Goal: Task Accomplishment & Management: Manage account settings

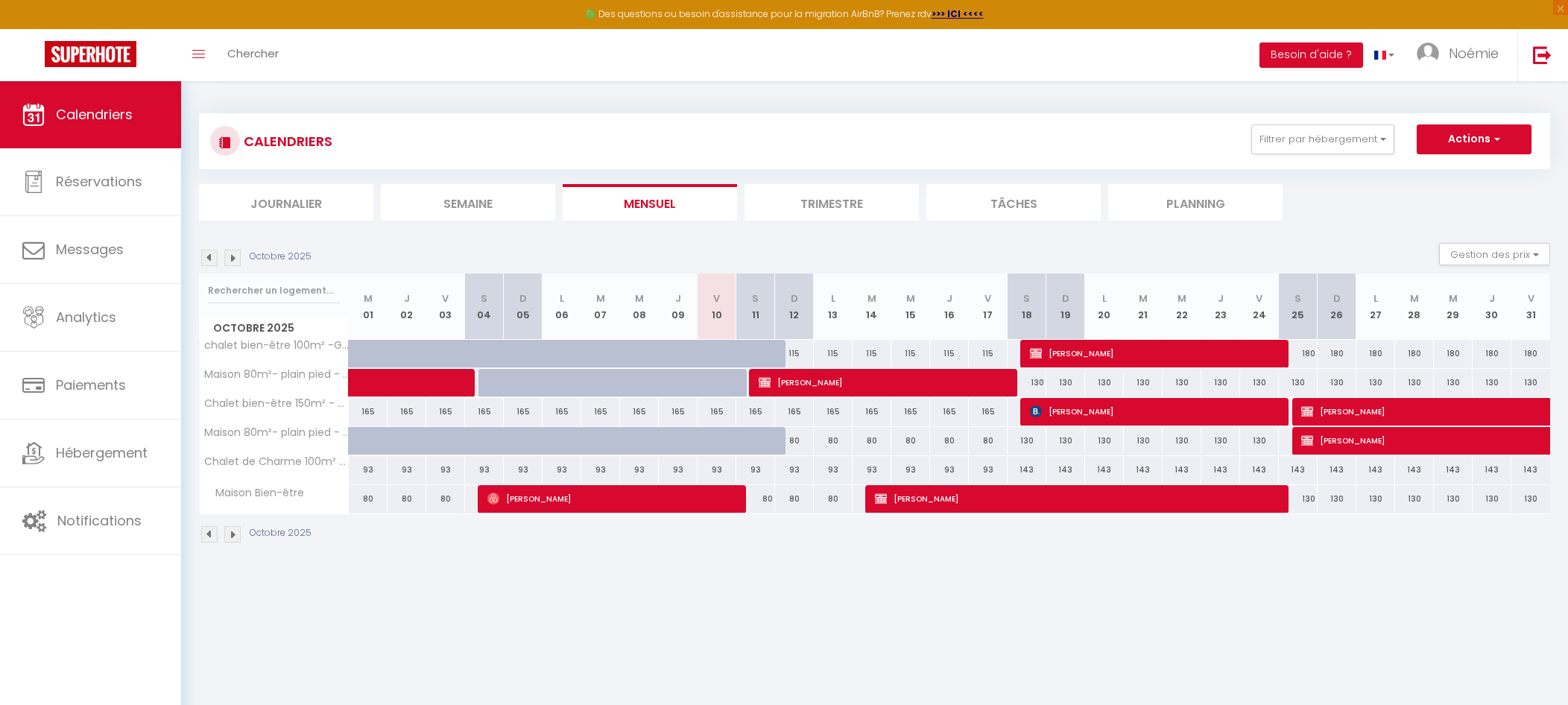
select select
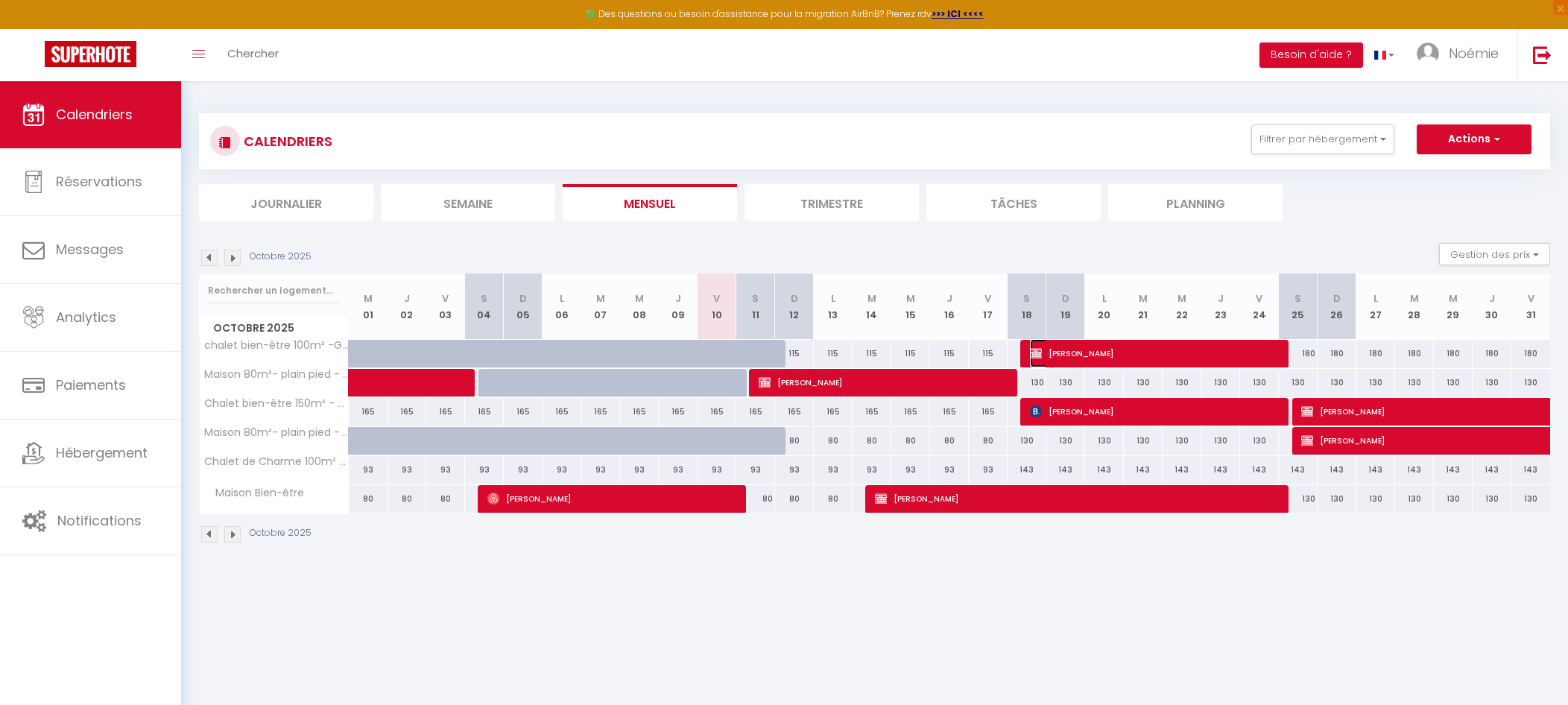
click at [1128, 352] on span "[PERSON_NAME]" at bounding box center [1153, 353] width 245 height 28
select select "OK"
select select "KO"
select select "0"
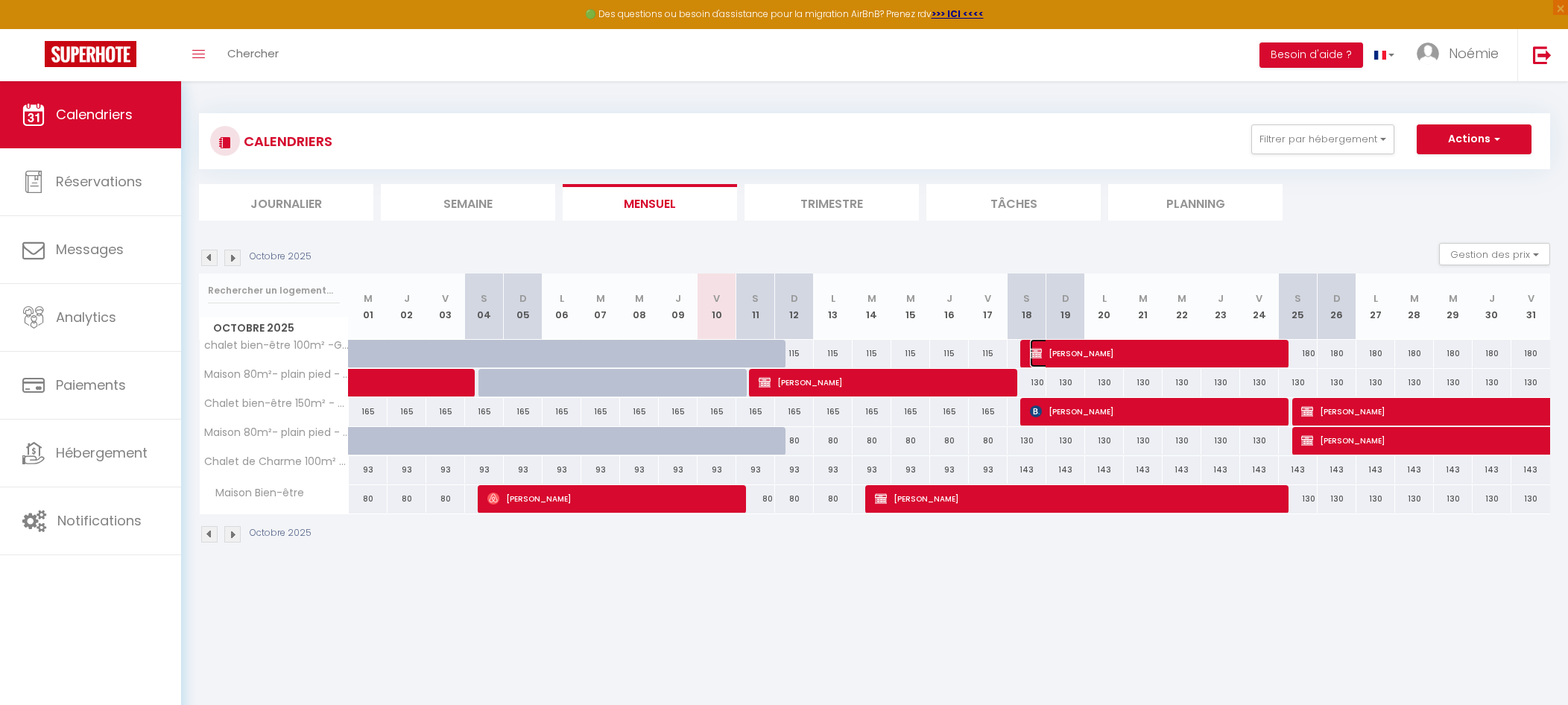
select select "1"
select select
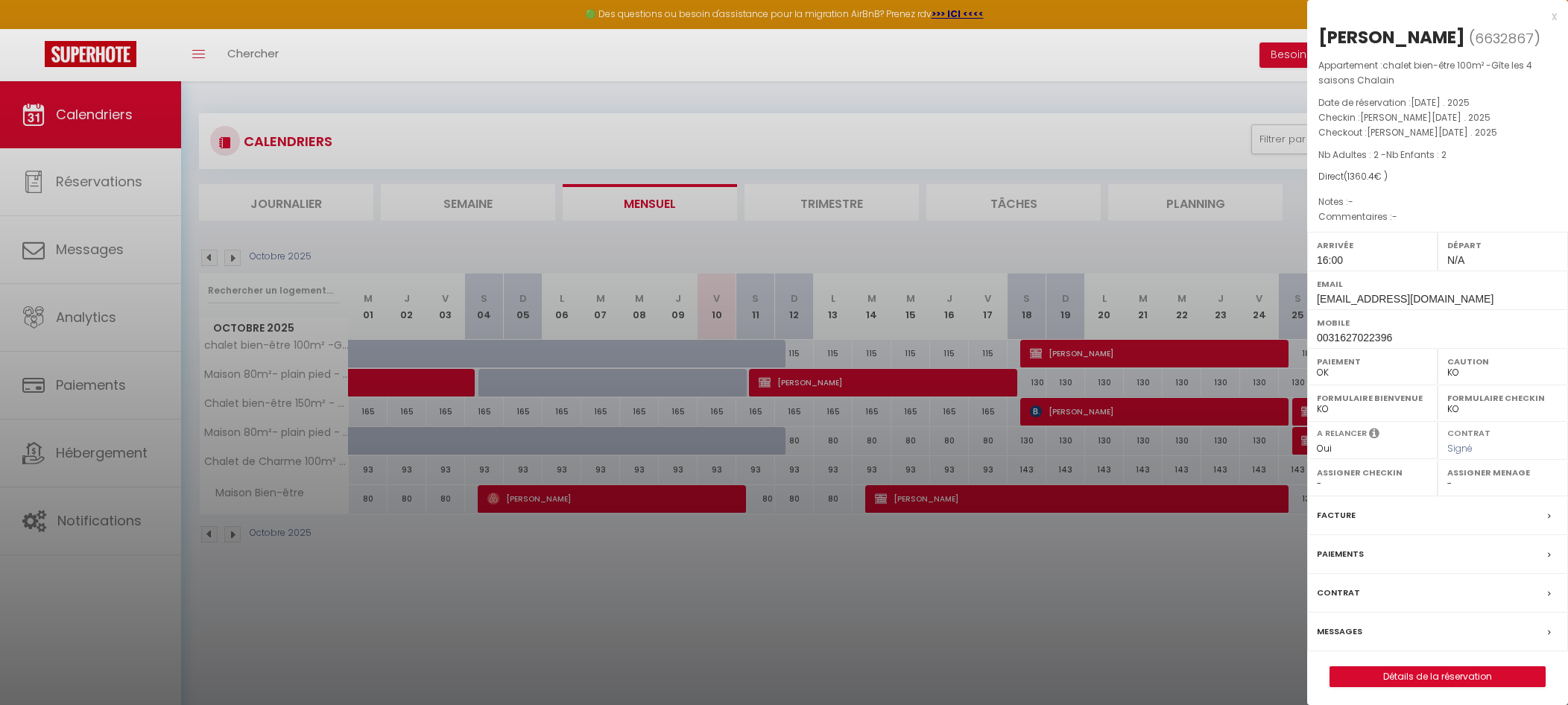
click at [618, 662] on div at bounding box center [784, 352] width 1568 height 705
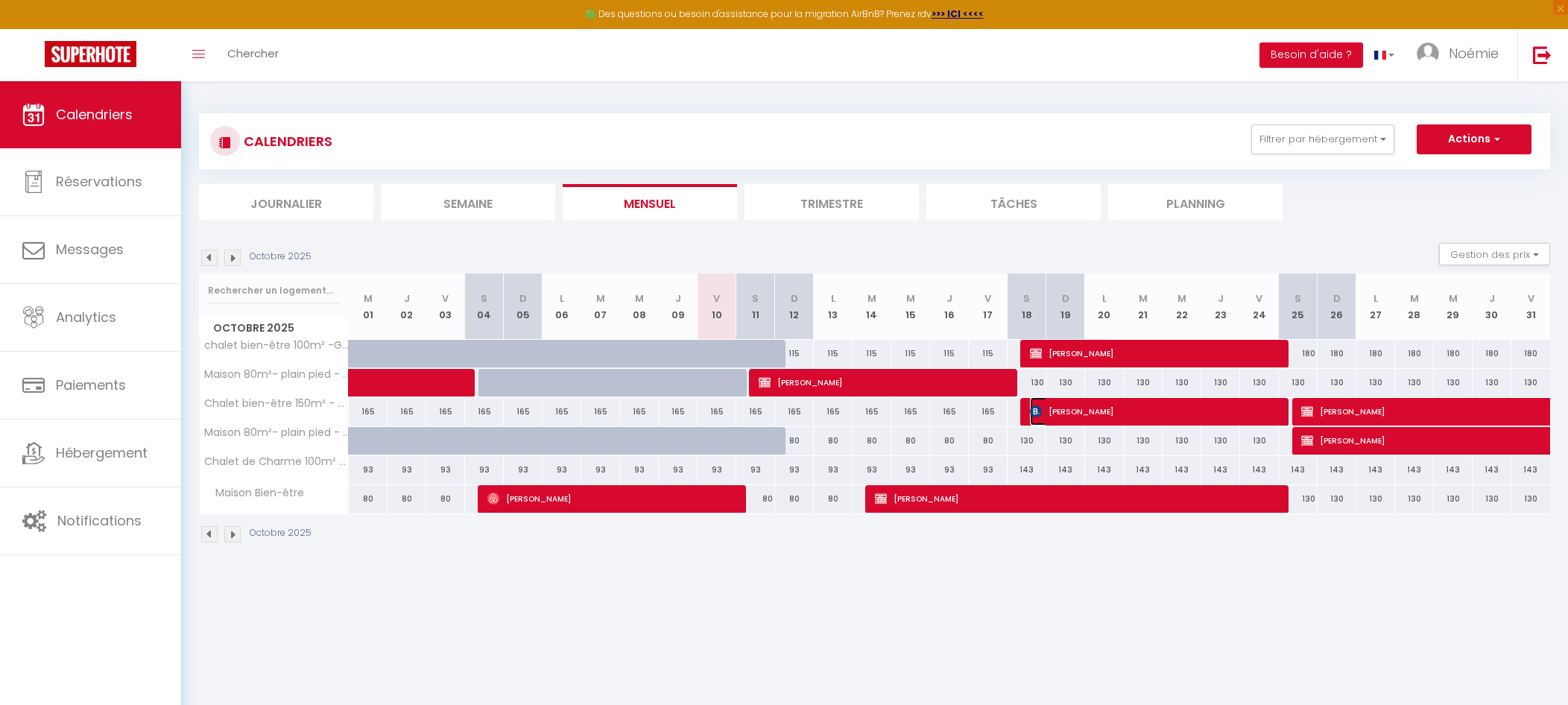
click at [1116, 399] on span "[PERSON_NAME]" at bounding box center [1153, 411] width 245 height 28
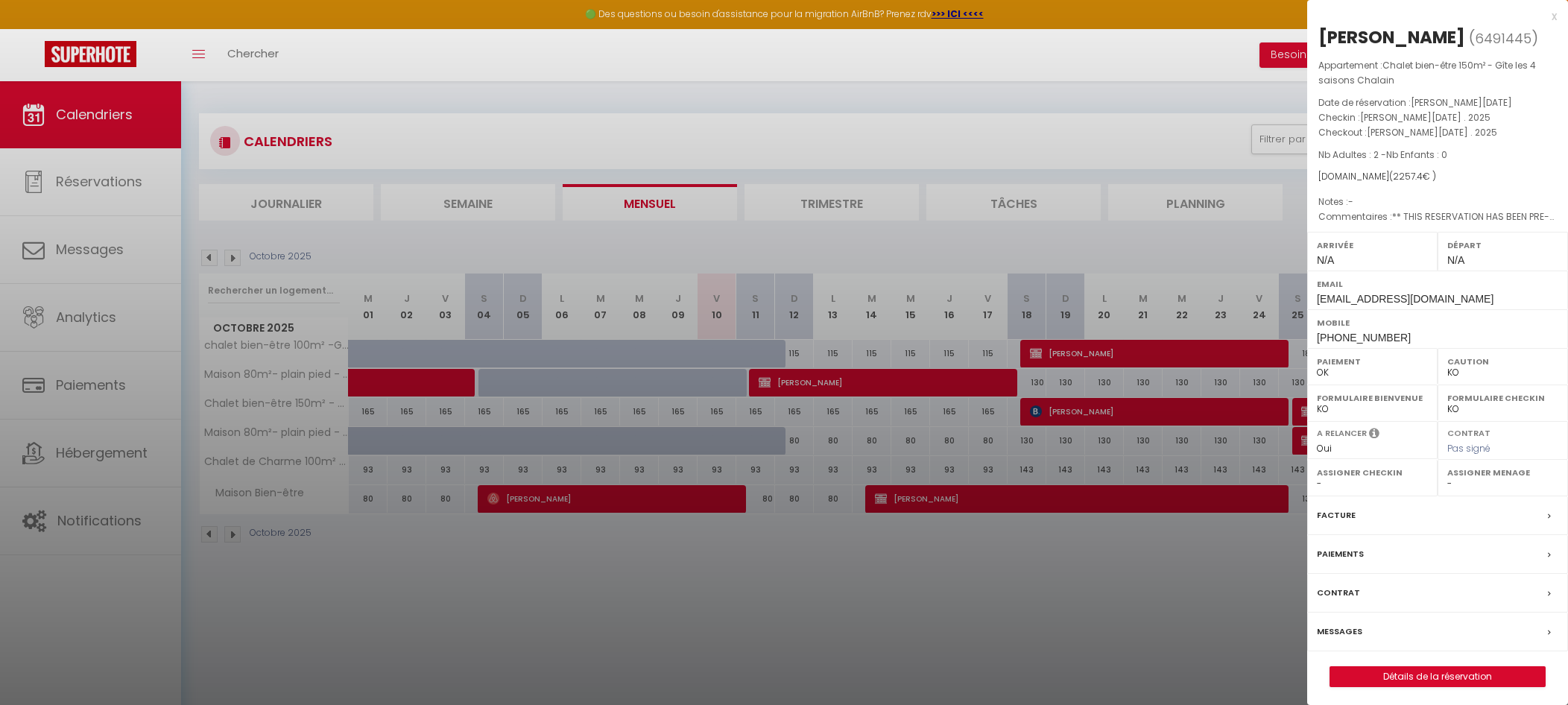
click at [823, 602] on div at bounding box center [784, 352] width 1568 height 705
